Goal: Use online tool/utility: Utilize a website feature to perform a specific function

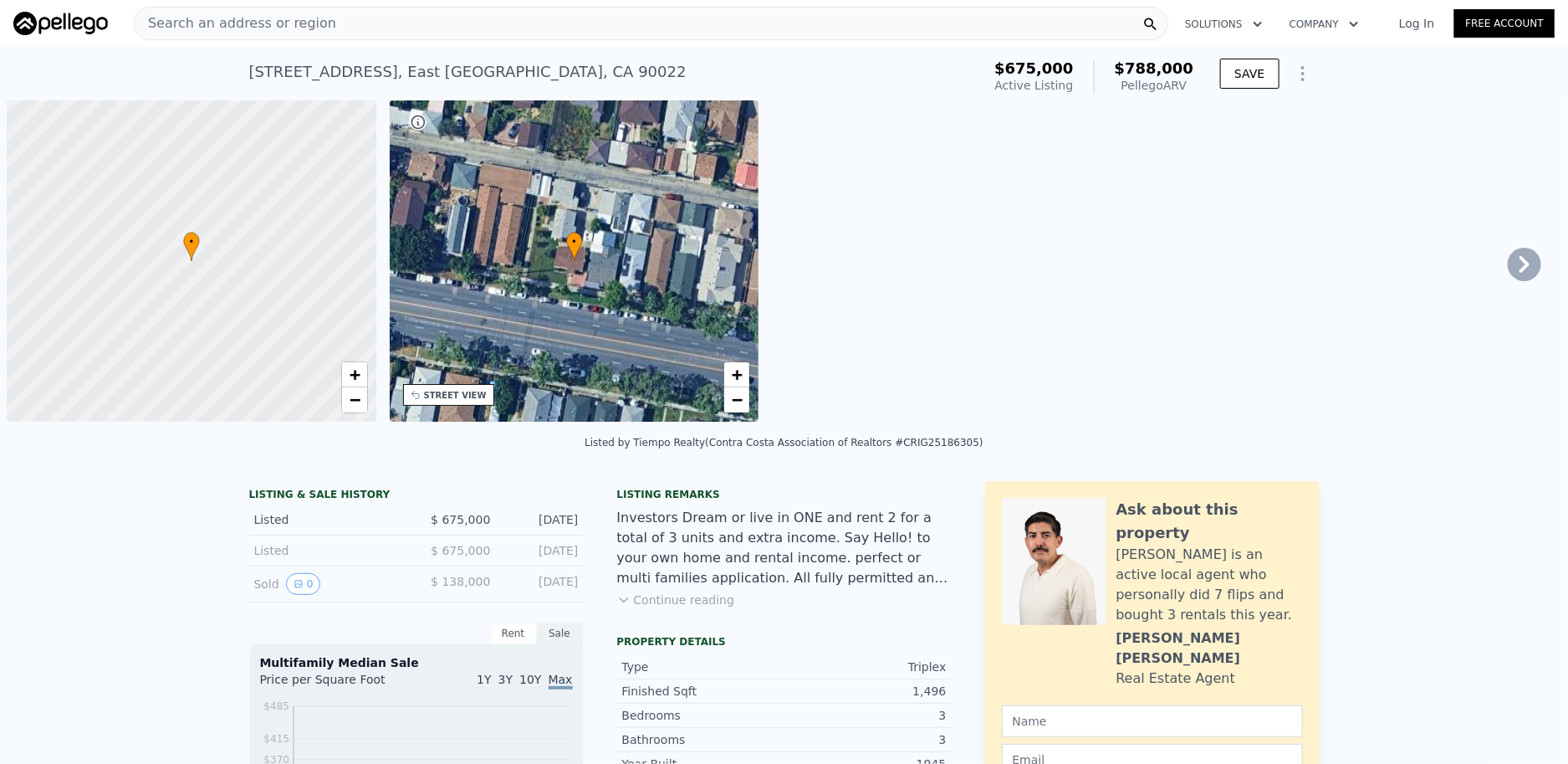
scroll to position [0, 6]
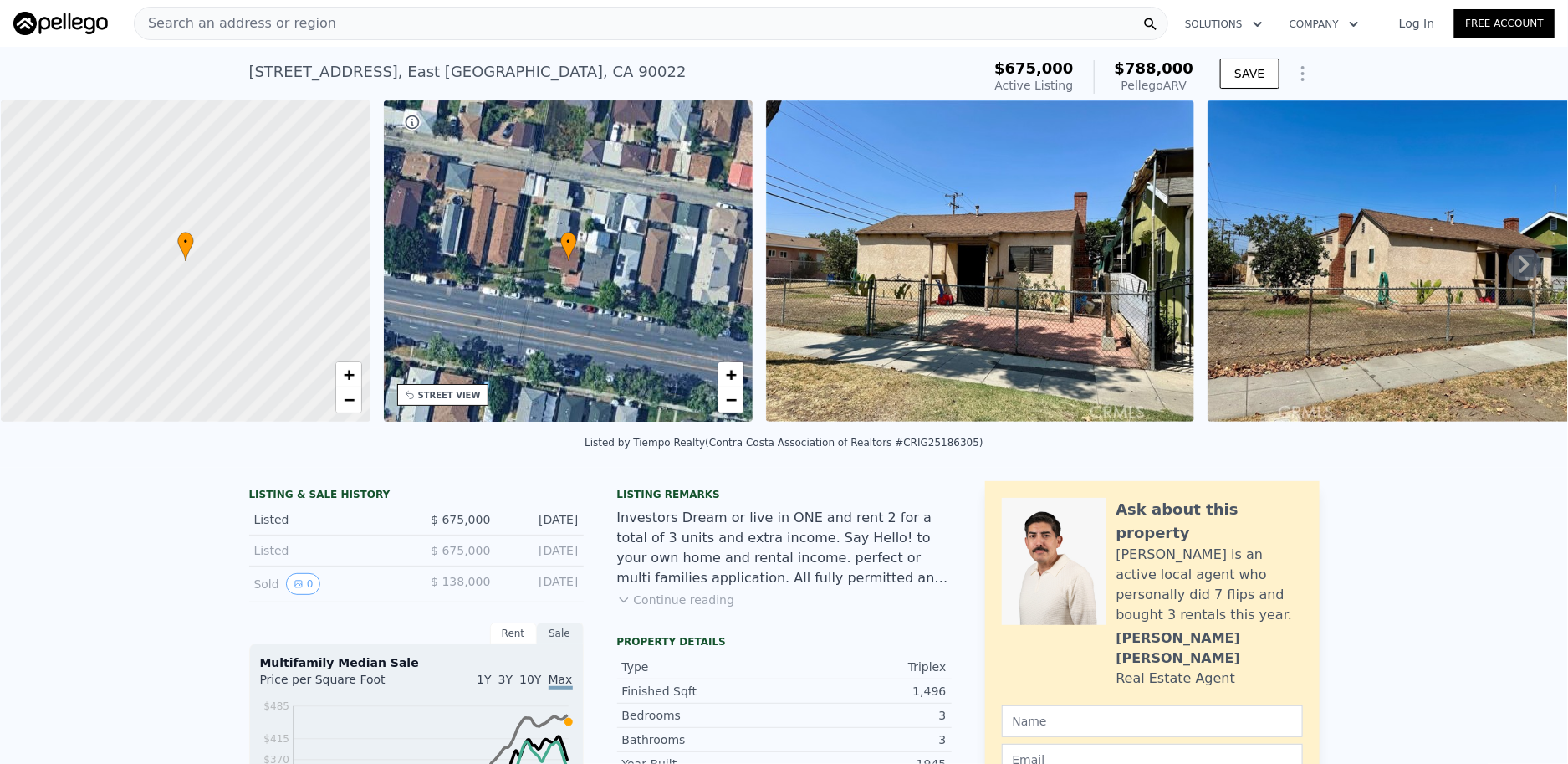
click at [923, 699] on div "1,496" at bounding box center [866, 691] width 162 height 17
copy div "1,496"
click at [1172, 70] on span "$788,000" at bounding box center [1155, 68] width 79 height 17
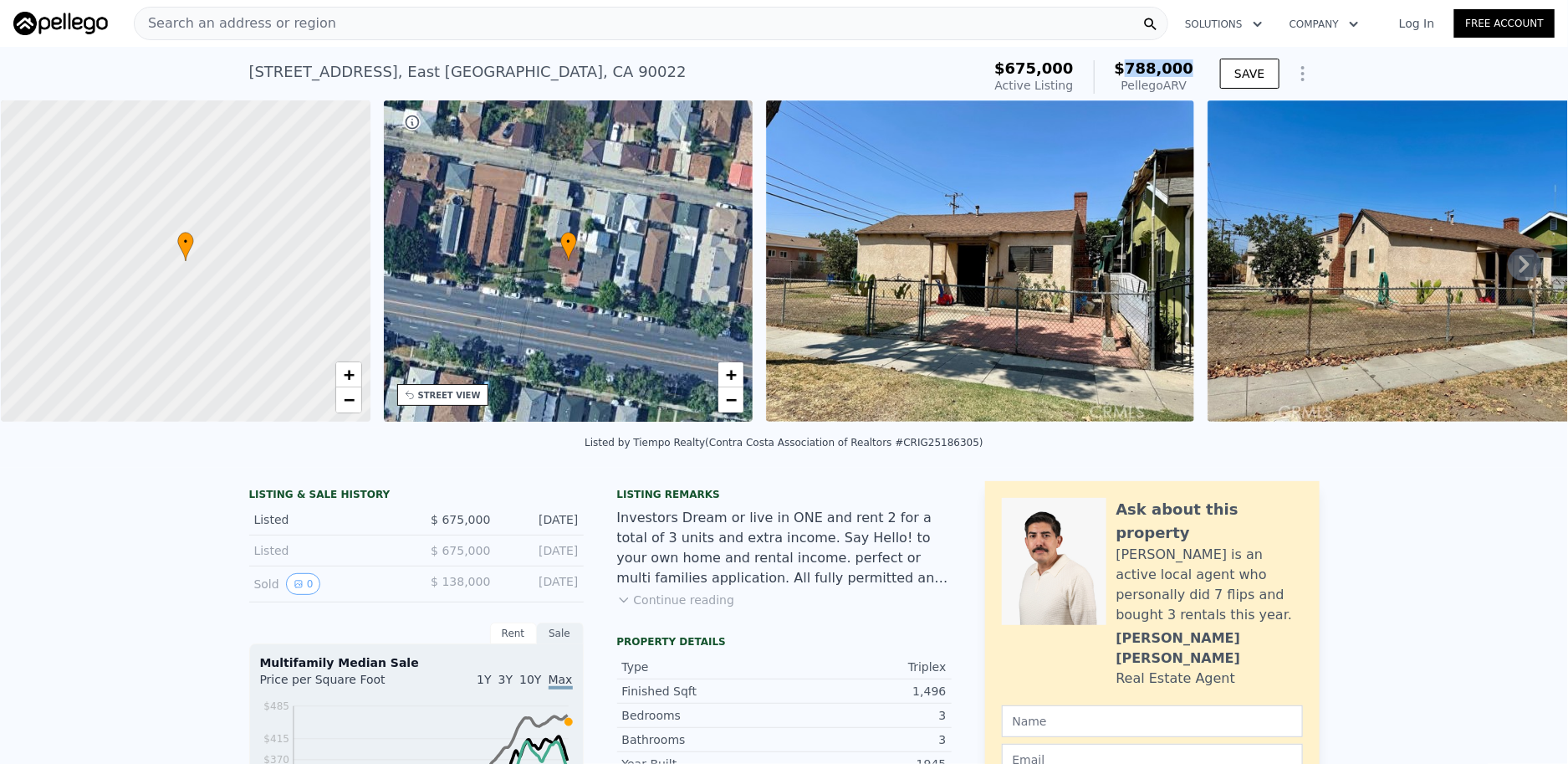
copy span "788,000"
click at [522, 30] on div "Search an address or region" at bounding box center [651, 24] width 1034 height 33
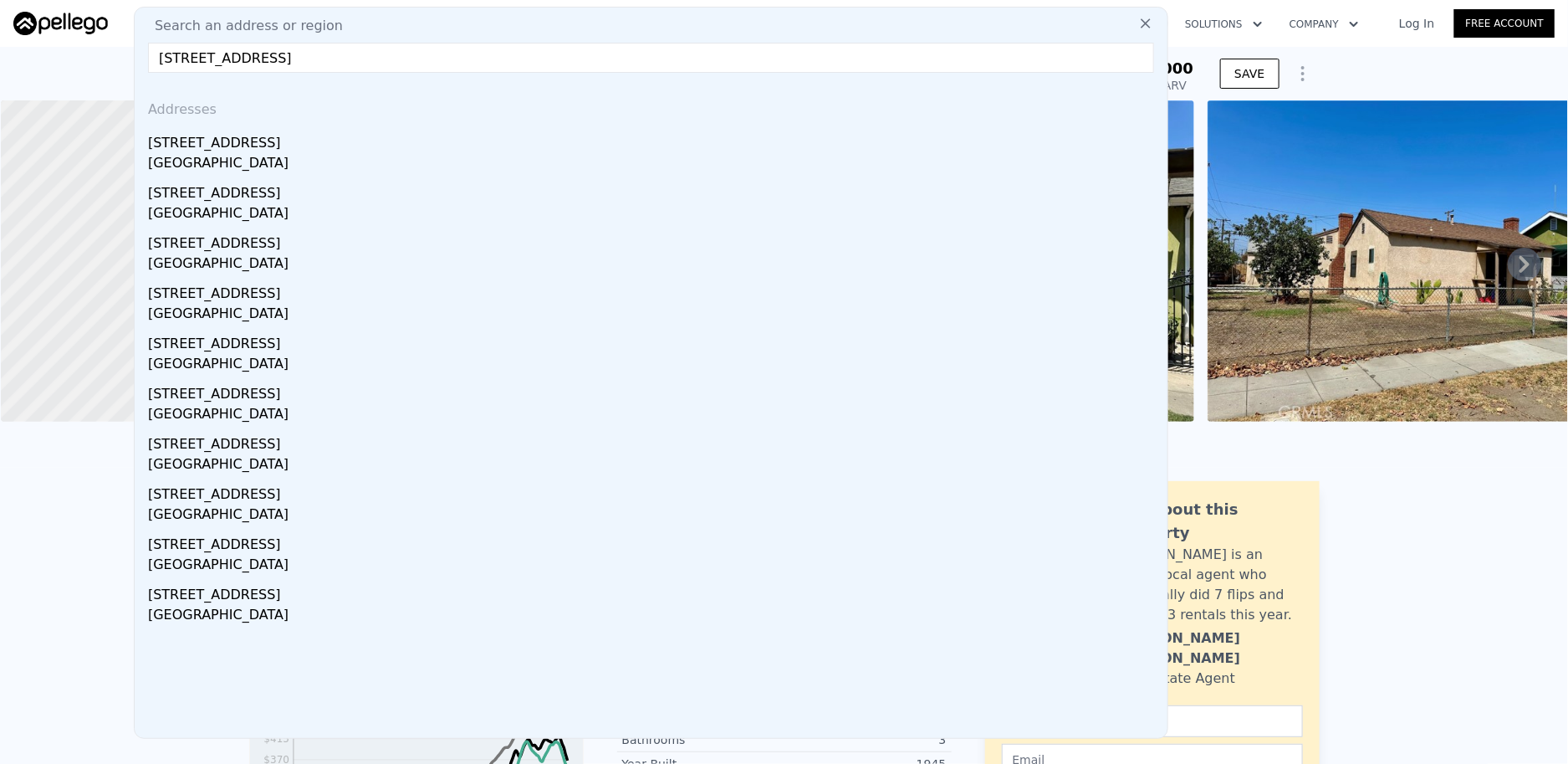
type input "[STREET_ADDRESS]"
click at [304, 167] on div "[GEOGRAPHIC_DATA]" at bounding box center [655, 165] width 1013 height 24
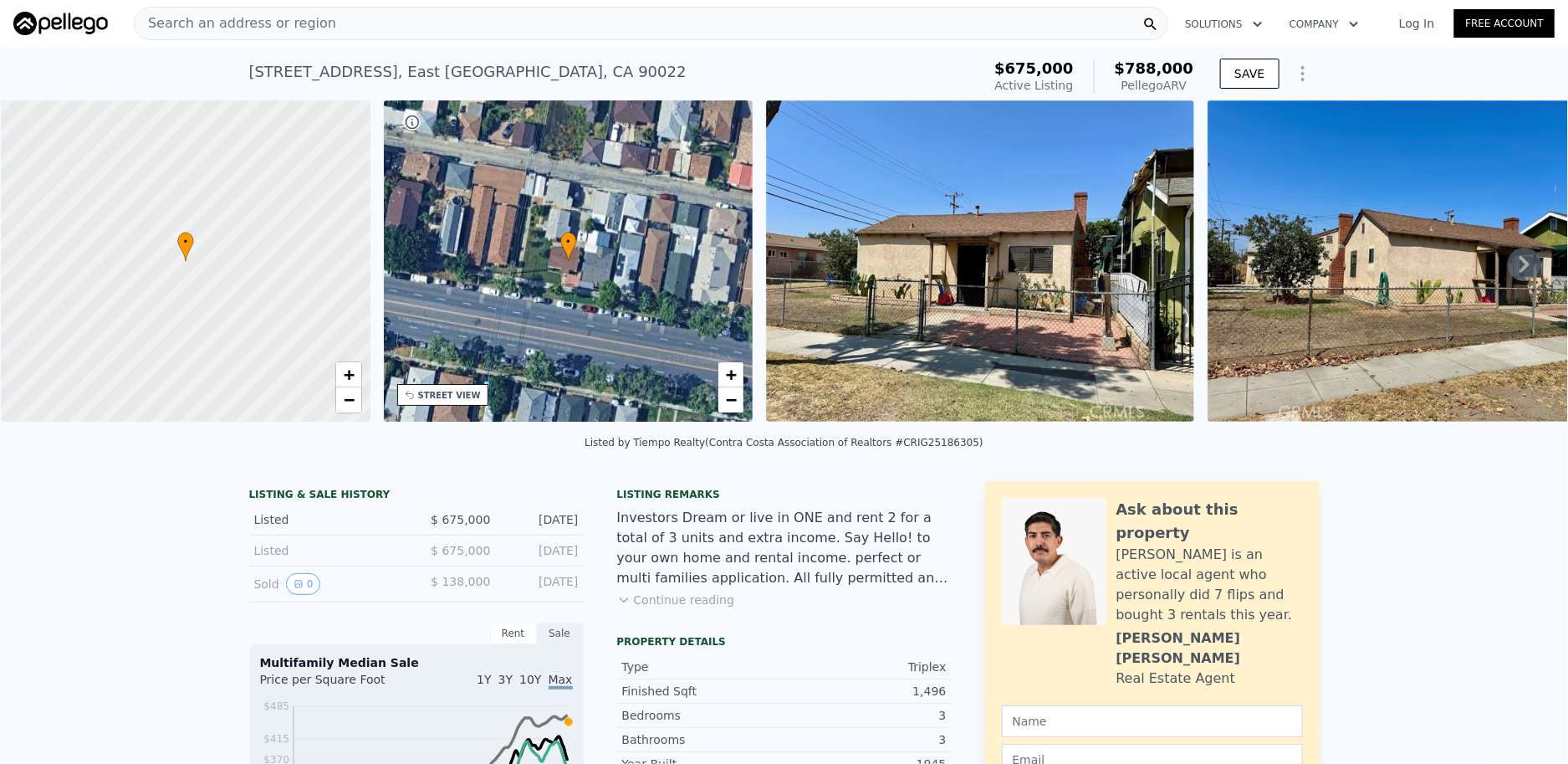
type input "4"
type input "1"
type input "3"
type input "2851"
type input "2939"
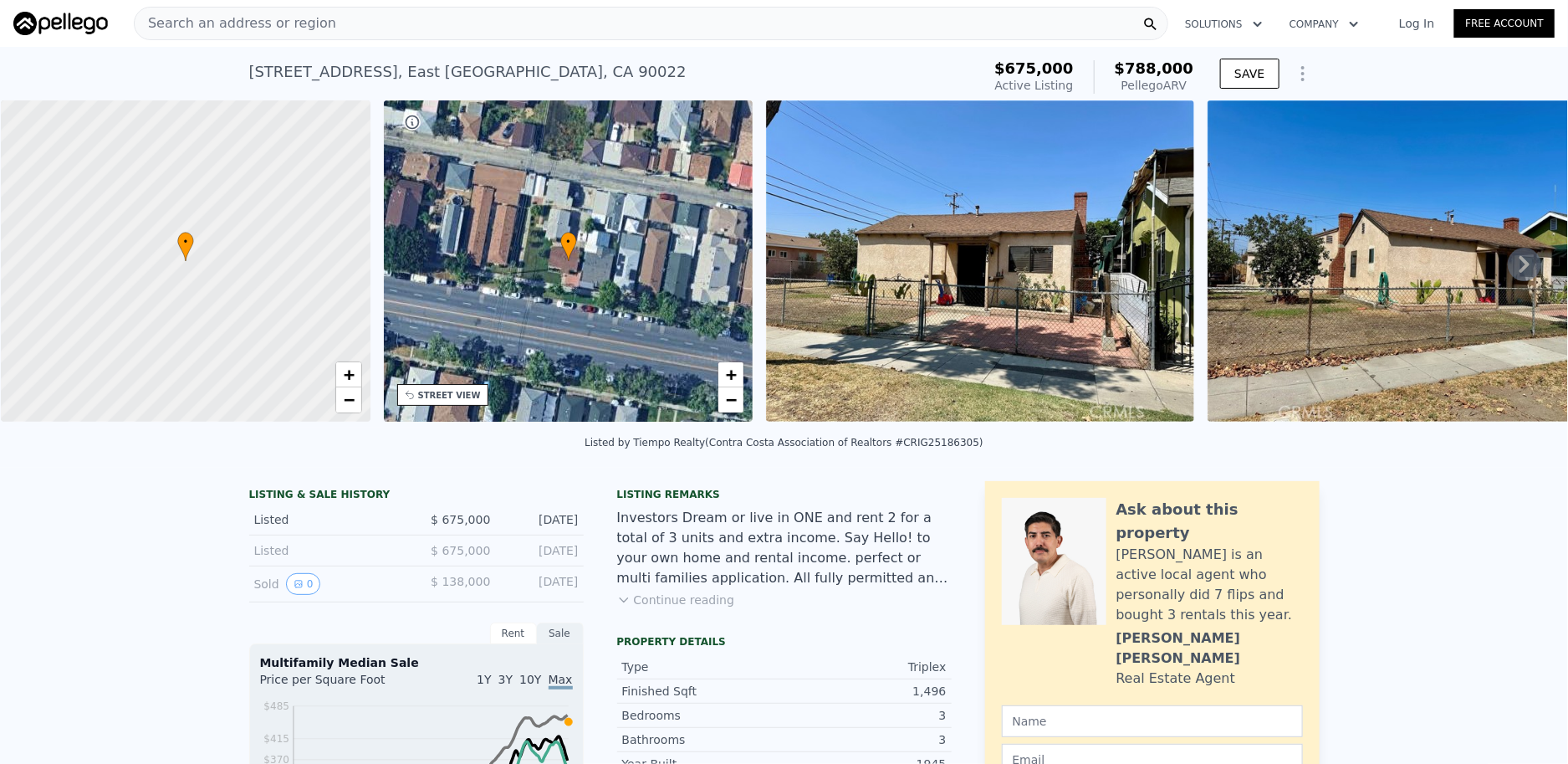
type input "43852"
type input "53197"
type input "$ 1,710,000"
type input "8"
type input "$ 523,299"
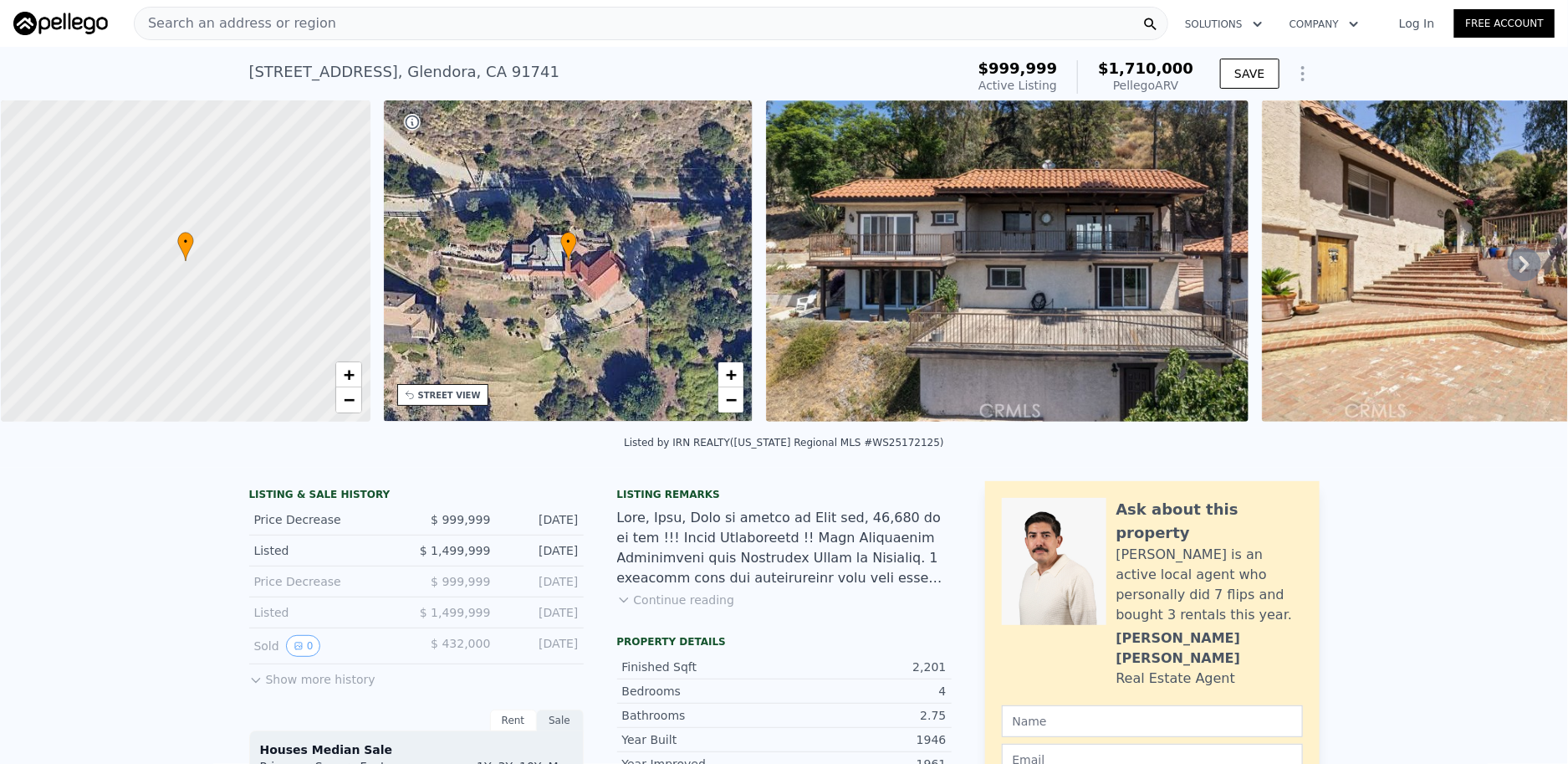
click at [926, 673] on div "2,201" at bounding box center [866, 666] width 162 height 17
copy div "2,201"
